Goal: Information Seeking & Learning: Learn about a topic

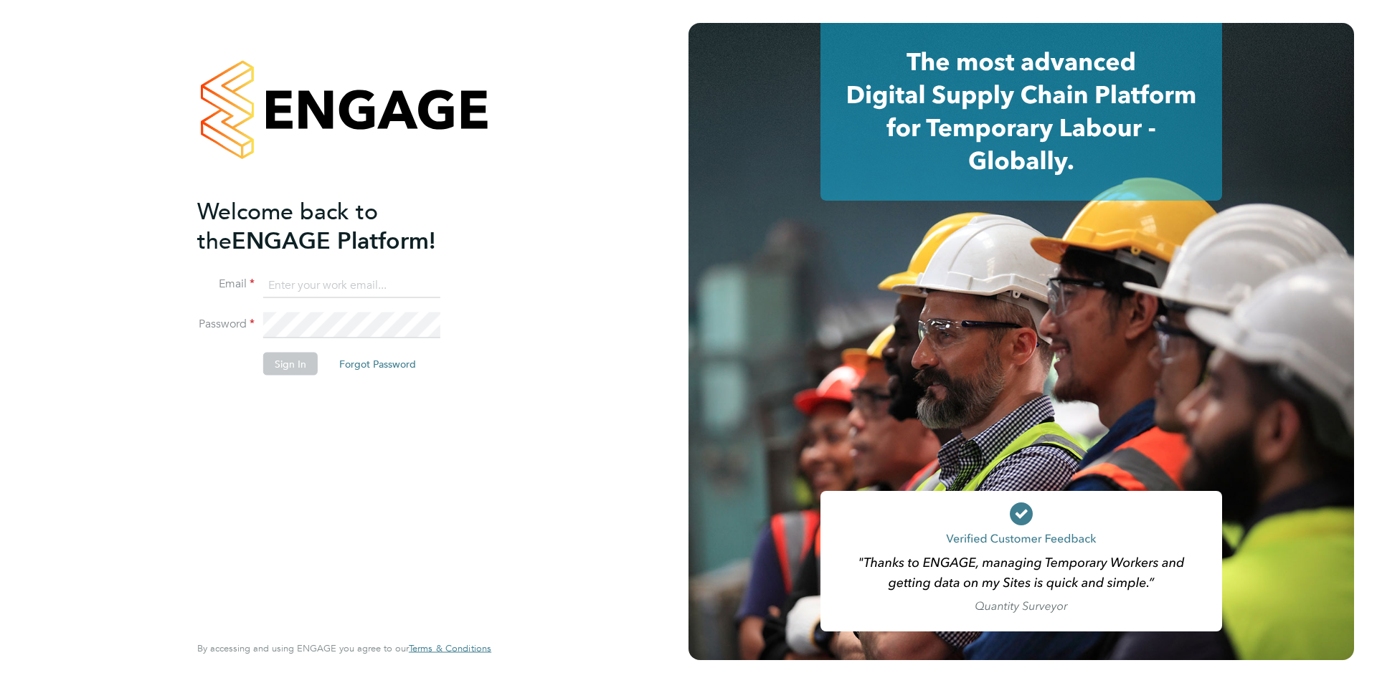
click at [377, 277] on input at bounding box center [351, 285] width 177 height 26
type input "ollie.thomas@nova-education.co.uk"
click at [354, 295] on input "ollie.thomas@nova-education.co.uk" at bounding box center [351, 285] width 177 height 26
click at [359, 290] on input "ollie.thomas@nova-education.co.uk" at bounding box center [351, 285] width 177 height 26
click at [345, 302] on li "Email ollie.thomas@nova-education.co.uk" at bounding box center [337, 292] width 280 height 40
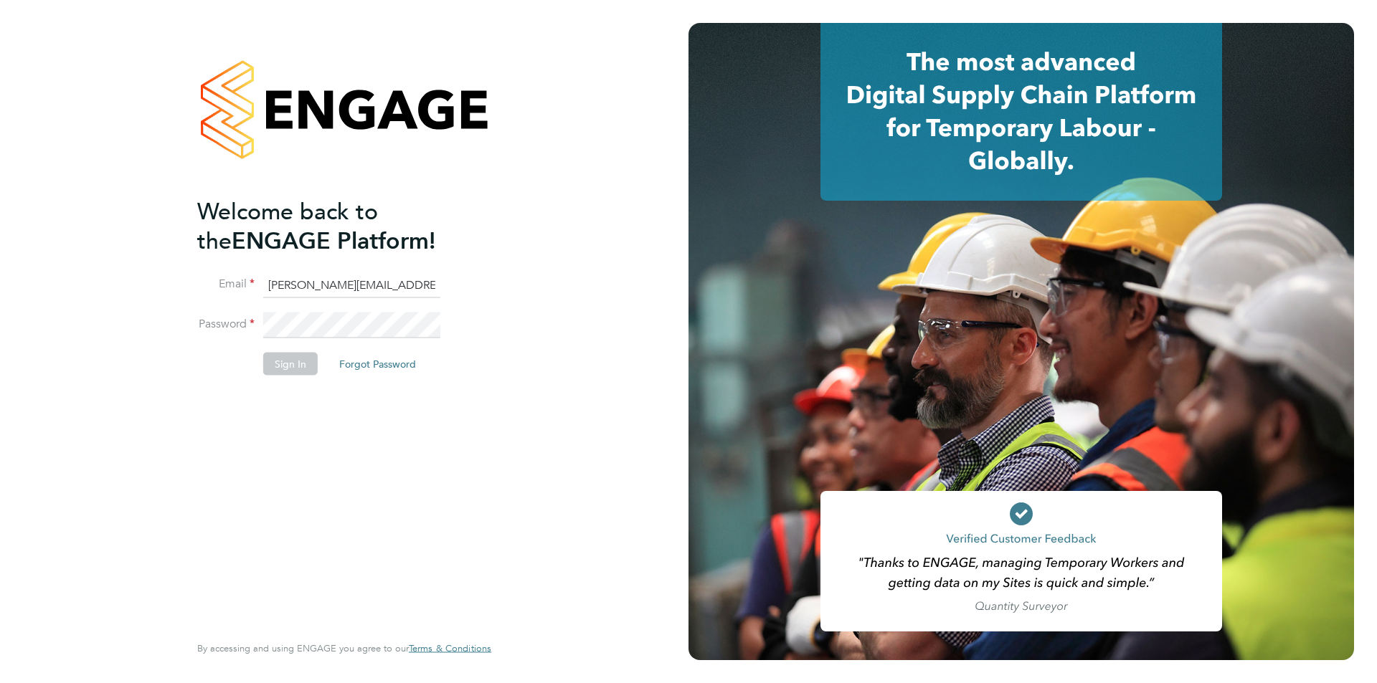
click at [346, 324] on fieldset "Email ollie.thomas@nova-education.co.uk Password Sign In Forgot Password" at bounding box center [337, 331] width 280 height 118
click at [285, 365] on button "Sign In" at bounding box center [290, 364] width 54 height 23
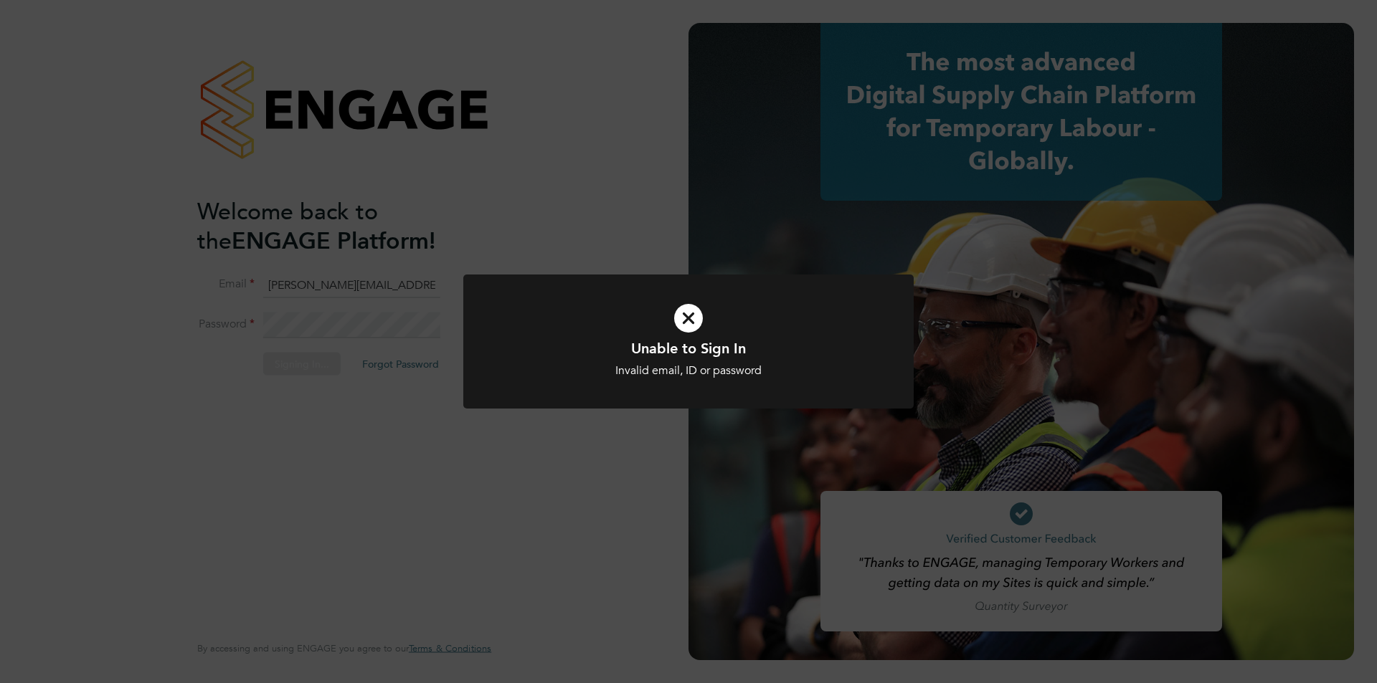
click at [559, 245] on div "Unable to Sign In Invalid email, ID or password Cancel Okay" at bounding box center [688, 341] width 1377 height 683
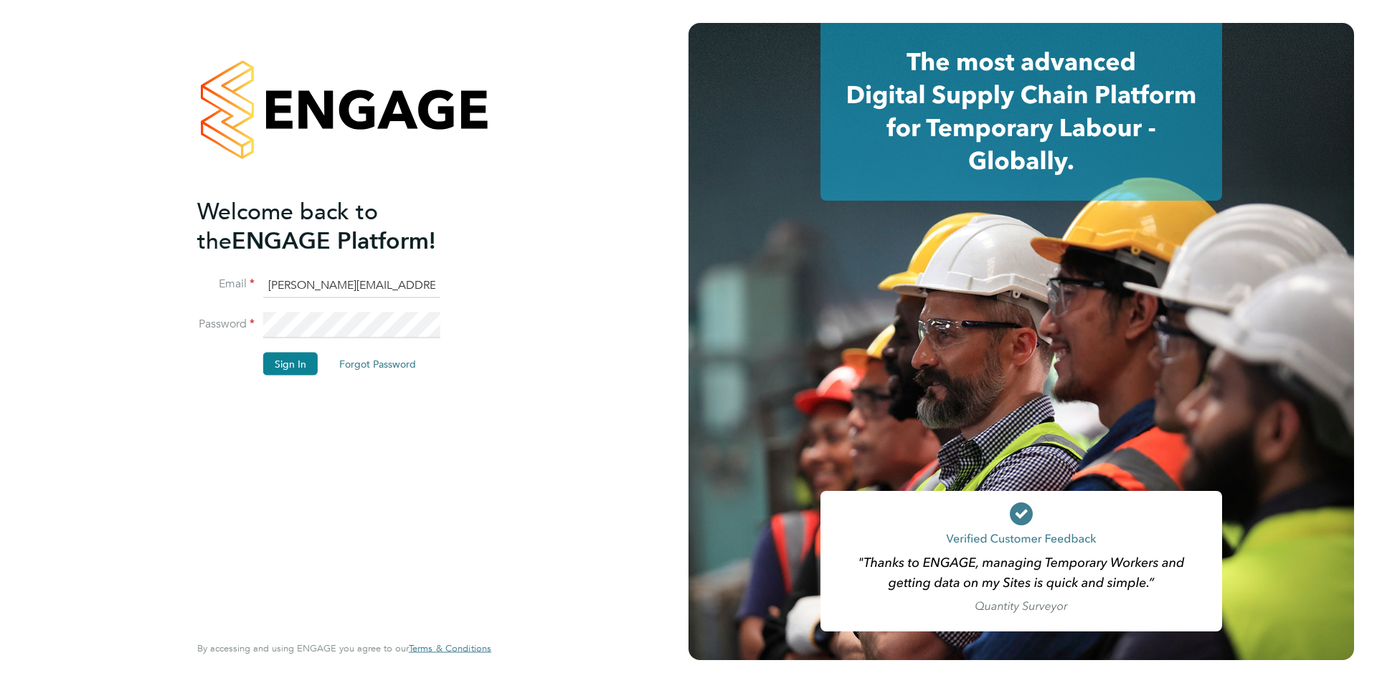
click at [151, 321] on div "Welcome back to the ENGAGE Platform! Email ollie.thomas@nova-education.co.uk Pa…" at bounding box center [344, 341] width 688 height 683
click at [282, 359] on button "Sign In" at bounding box center [290, 364] width 54 height 23
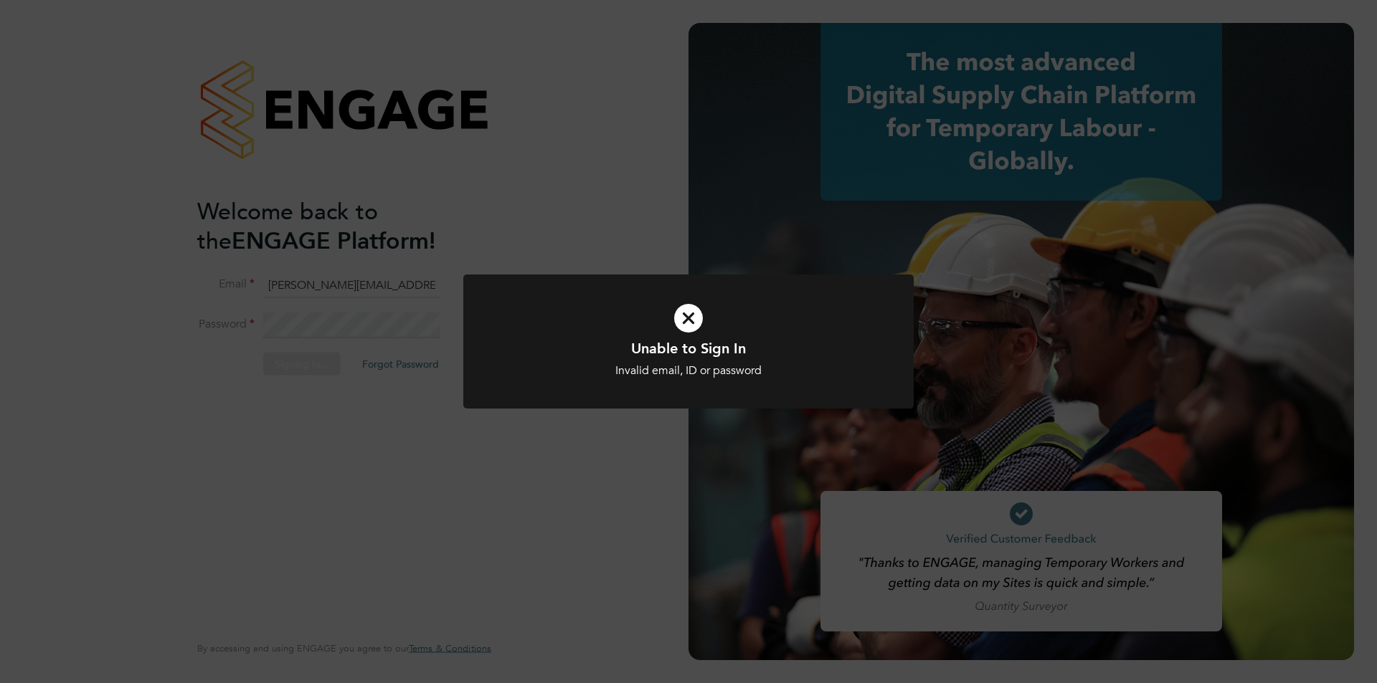
click at [581, 227] on div "Unable to Sign In Invalid email, ID or password Cancel Okay" at bounding box center [688, 341] width 1377 height 683
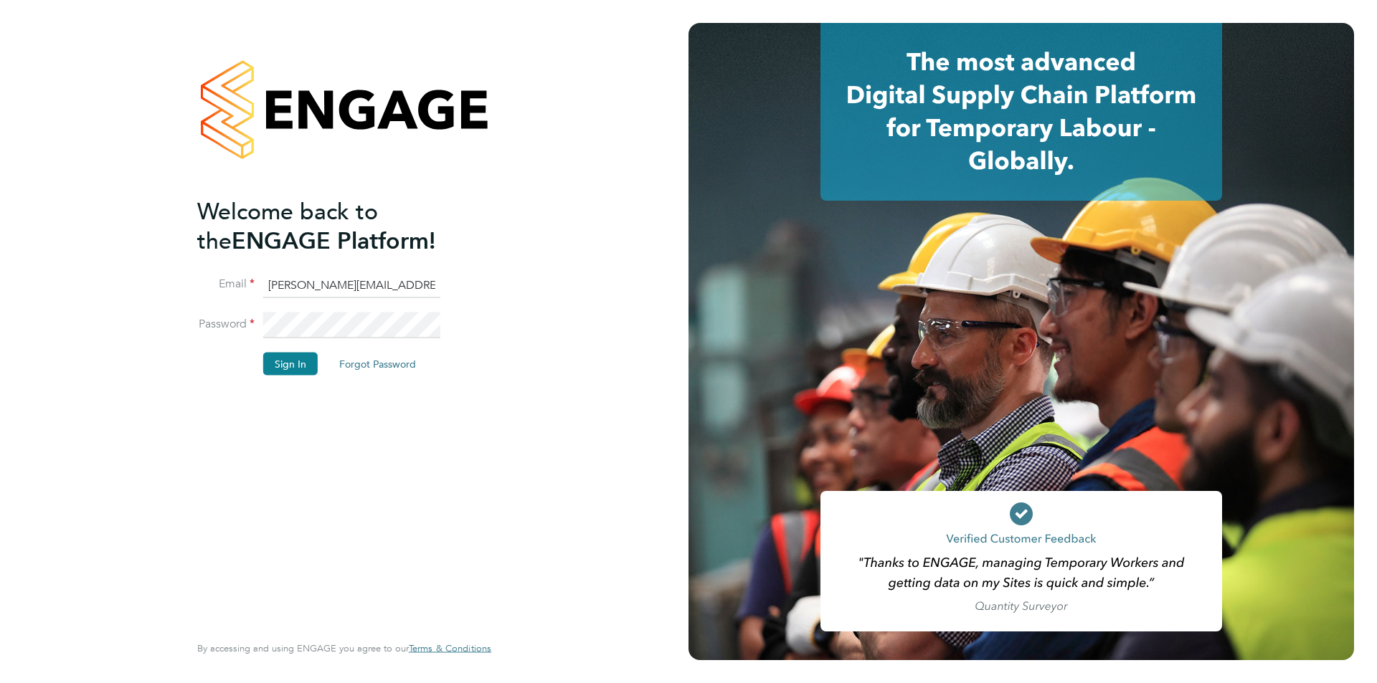
drag, startPoint x: 434, startPoint y: 279, endPoint x: 455, endPoint y: 283, distance: 21.1
click at [471, 281] on li "Email ollie.thomas@nova-education.co.uk" at bounding box center [337, 292] width 280 height 40
click at [423, 286] on input "ollie.thomas@nova-education.co.uk" at bounding box center [351, 285] width 177 height 26
drag, startPoint x: 423, startPoint y: 286, endPoint x: 236, endPoint y: 297, distance: 187.5
click at [236, 297] on li "Email ollie.thomas@nova-education.co.uk" at bounding box center [337, 292] width 280 height 40
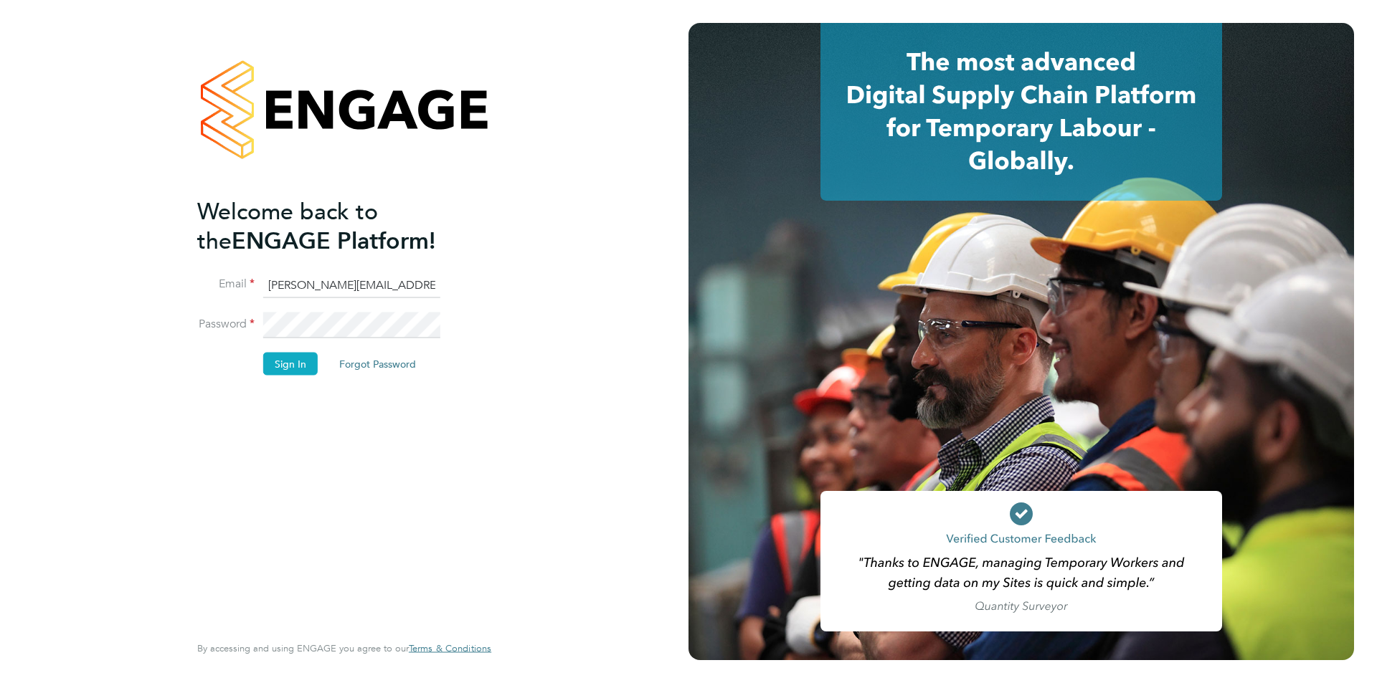
click at [300, 367] on button "Sign In" at bounding box center [290, 364] width 54 height 23
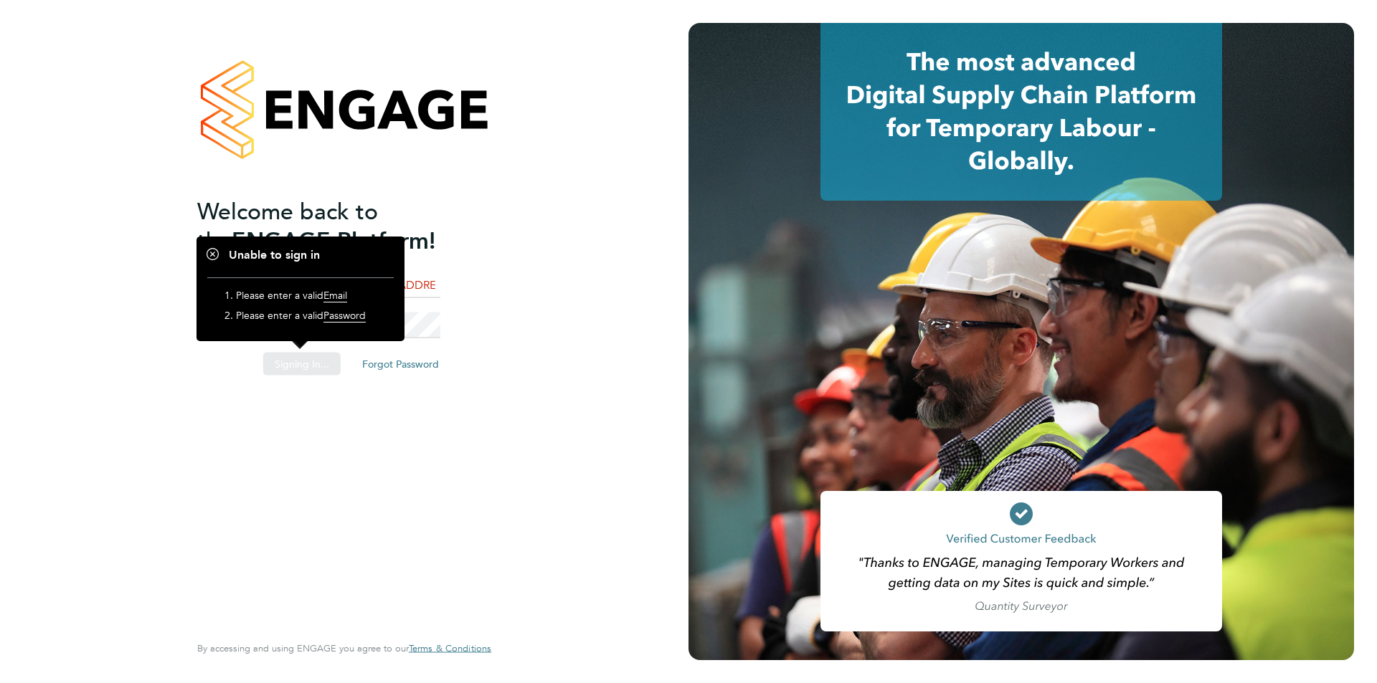
click at [467, 314] on div "Sorry, we are having problems connecting to our services." at bounding box center [344, 341] width 688 height 683
click at [216, 252] on h1 "Unable to sign in" at bounding box center [300, 255] width 186 height 15
click at [207, 254] on h1 "Unable to sign in" at bounding box center [300, 255] width 186 height 15
click at [379, 367] on button "Forgot Password" at bounding box center [378, 364] width 100 height 23
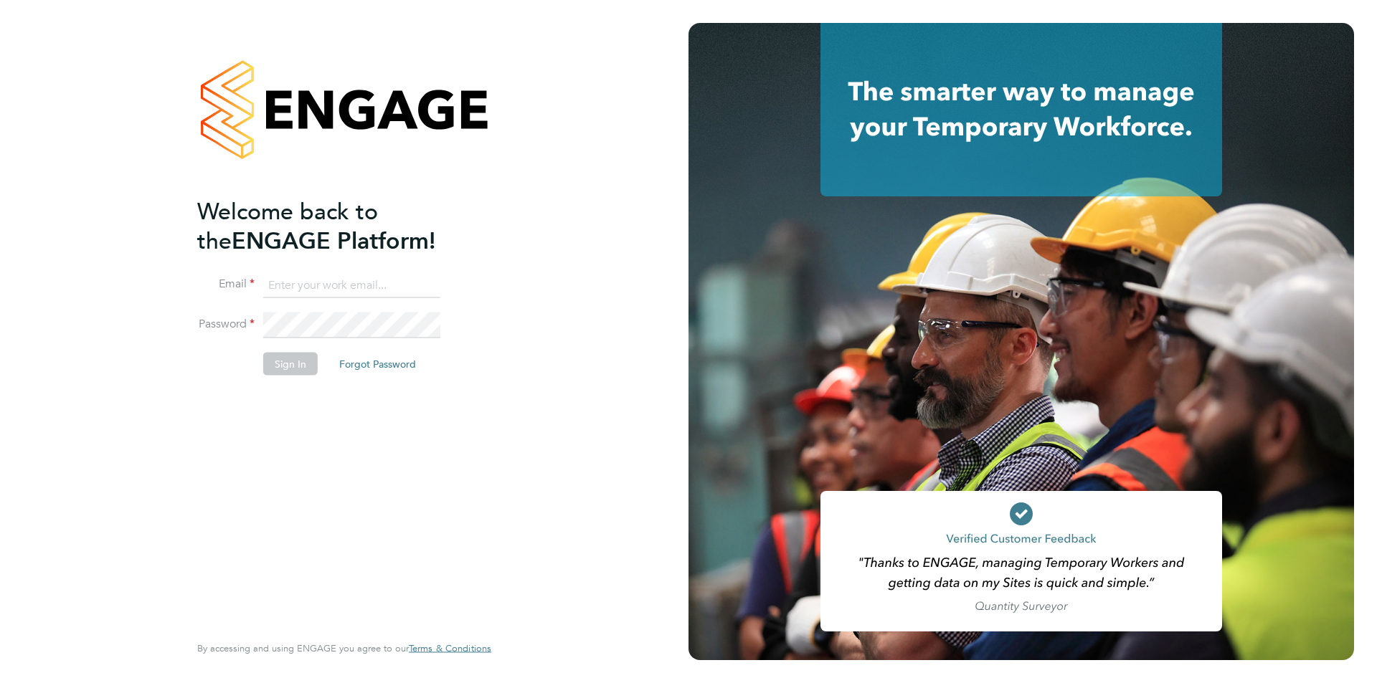
click at [380, 281] on input at bounding box center [351, 285] width 177 height 26
type input "[EMAIL_ADDRESS][PERSON_NAME][DOMAIN_NAME]"
click at [296, 370] on button "Sign In" at bounding box center [290, 364] width 54 height 23
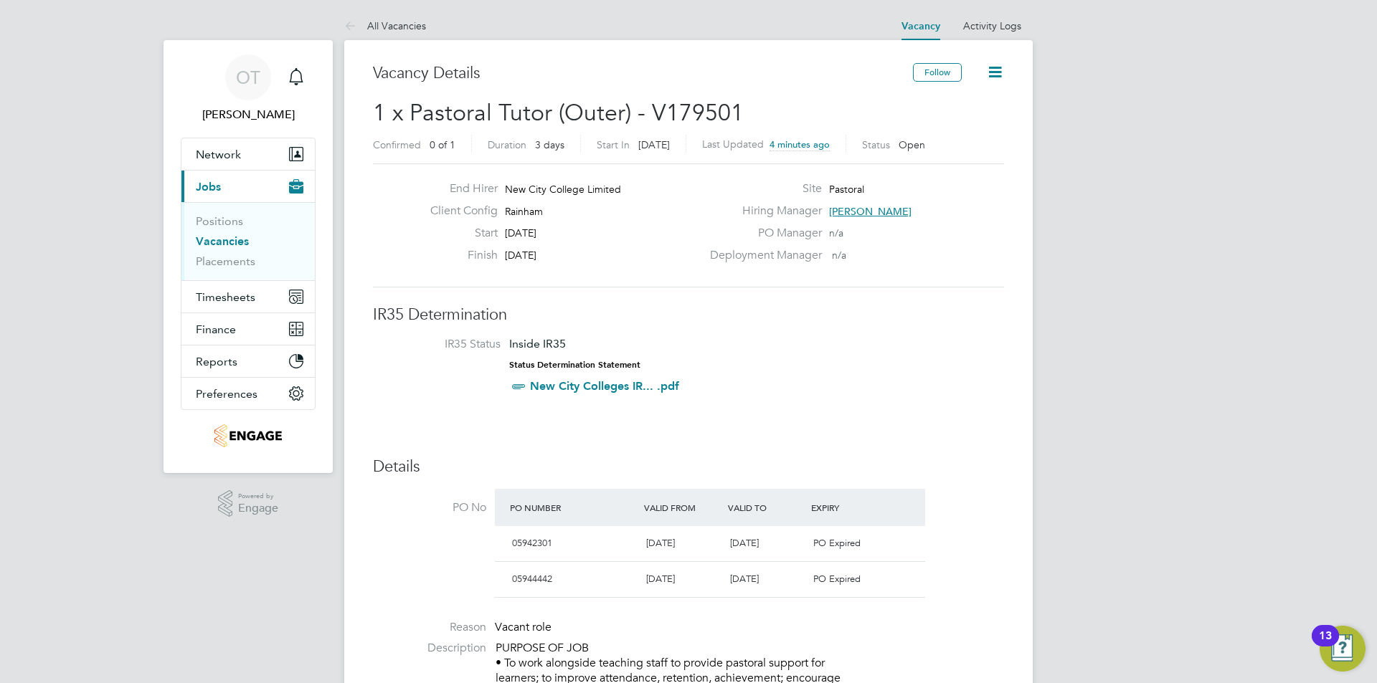
click at [240, 242] on link "Vacancies" at bounding box center [222, 241] width 53 height 14
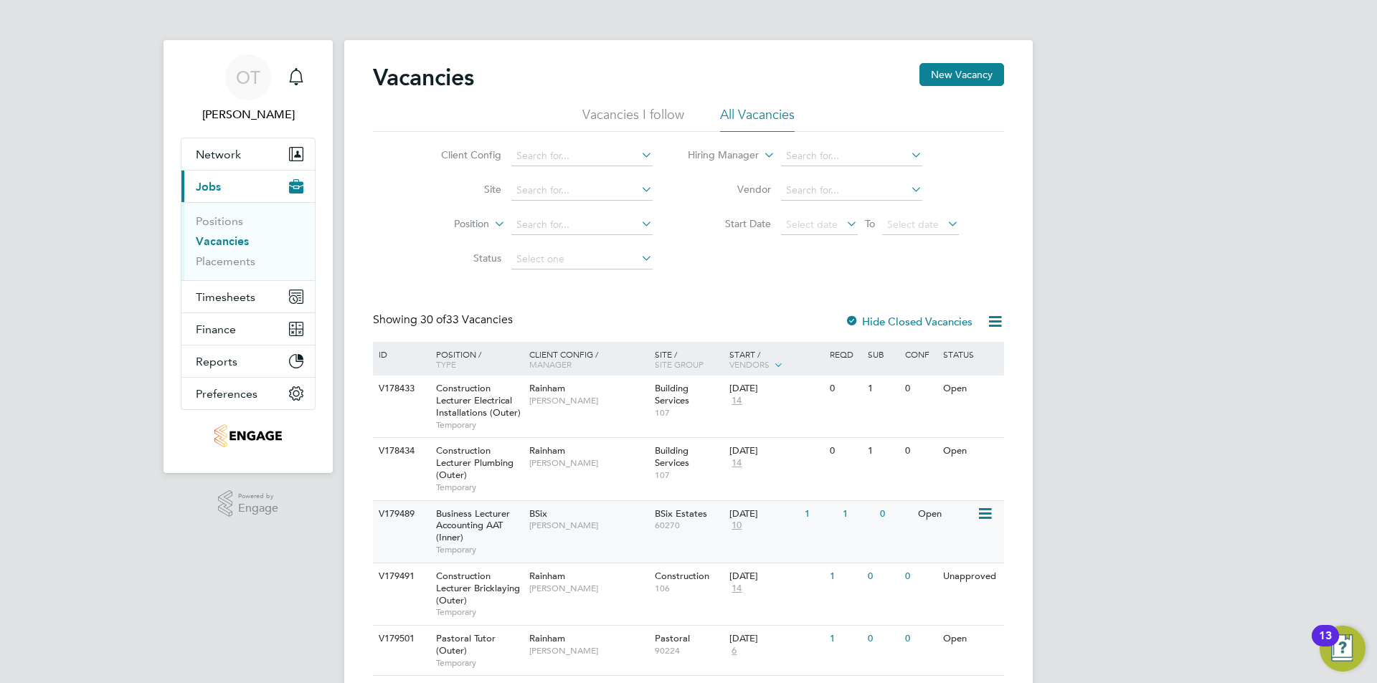
click at [491, 519] on span "Business Lecturer Accounting AAT (Inner)" at bounding box center [473, 526] width 74 height 37
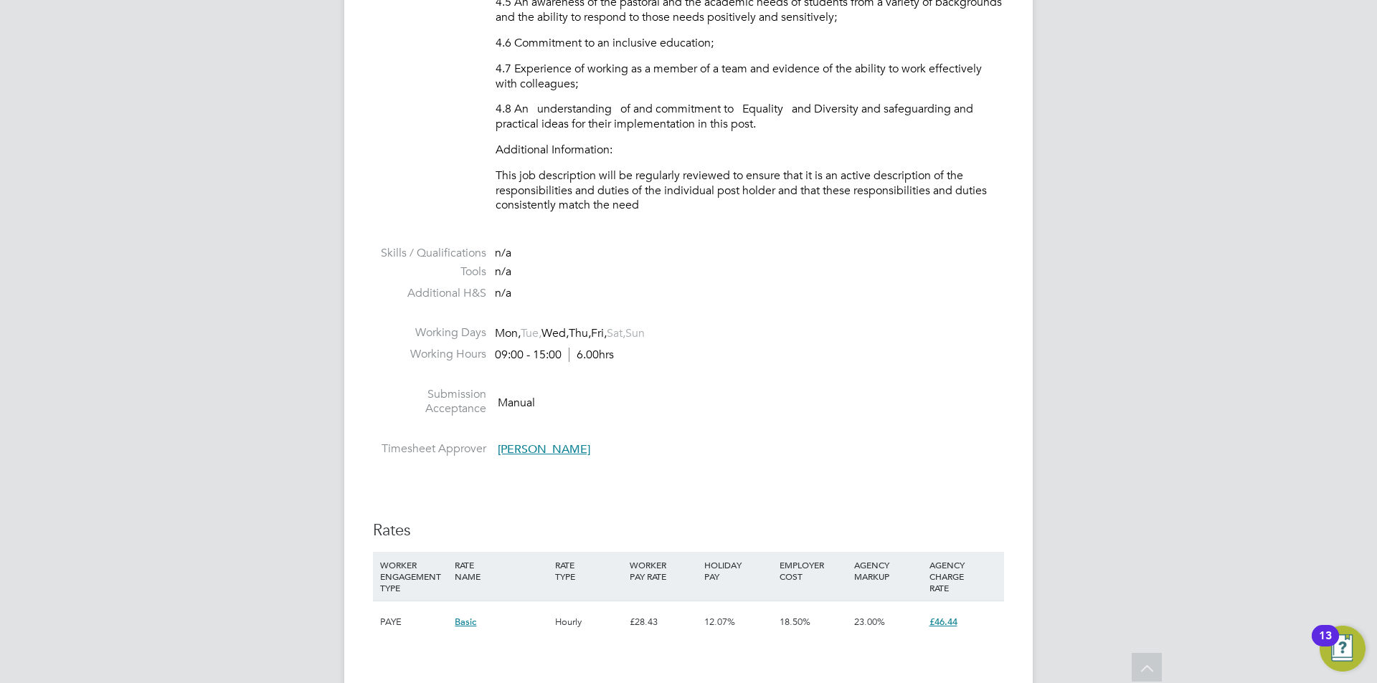
scroll to position [1797, 0]
